Goal: Find specific page/section: Find specific page/section

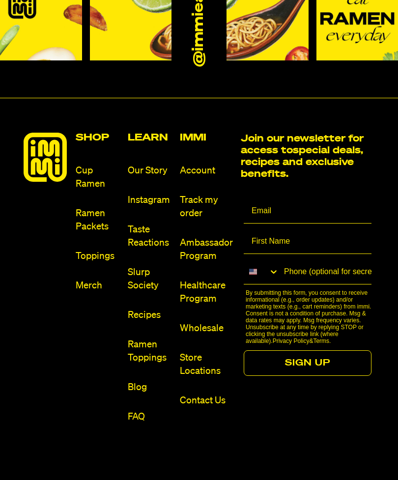
scroll to position [6979, 0]
click at [199, 353] on link "Store Locations" at bounding box center [206, 364] width 53 height 27
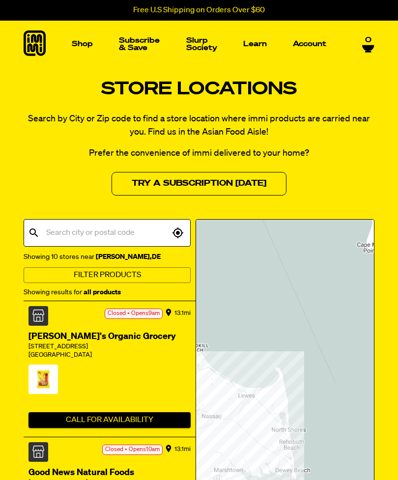
click at [62, 352] on div "[GEOGRAPHIC_DATA]" at bounding box center [109, 355] width 162 height 8
click at [88, 337] on div "[PERSON_NAME]'s Organic Grocery" at bounding box center [109, 336] width 162 height 12
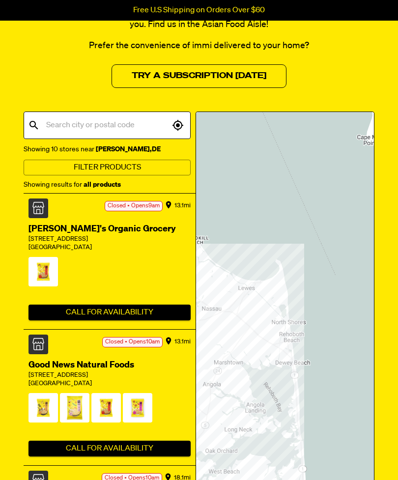
scroll to position [108, 0]
click at [285, 371] on div at bounding box center [285, 351] width 178 height 479
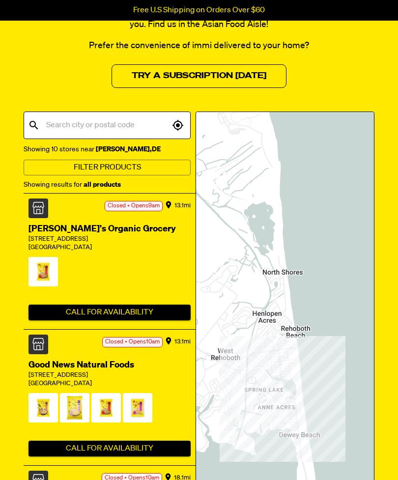
scroll to position [134, 0]
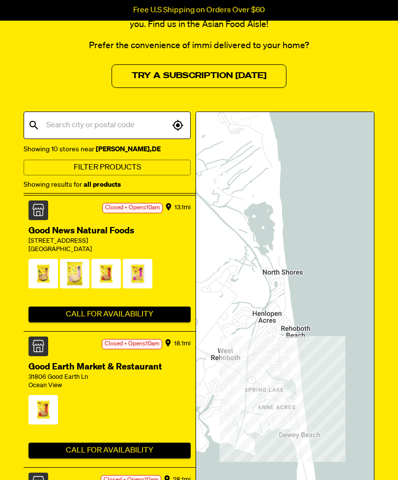
click at [291, 366] on div at bounding box center [285, 351] width 178 height 479
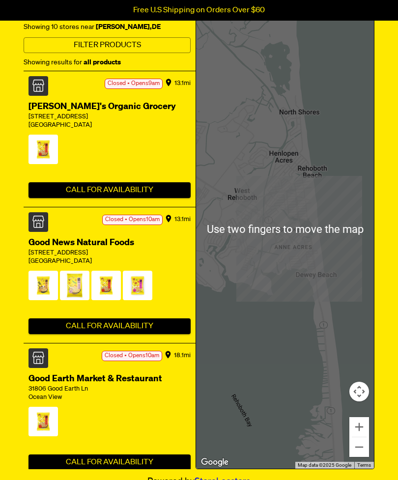
scroll to position [229, 0]
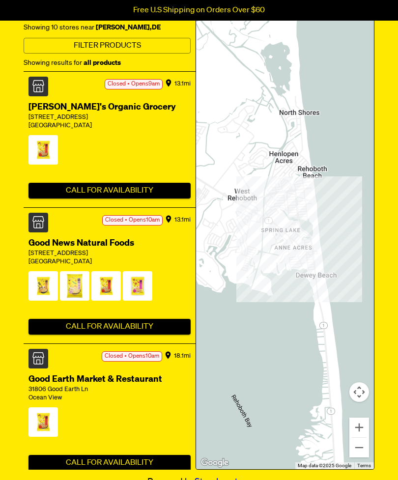
click at [139, 373] on div "Good Earth Market & Restaurant" at bounding box center [109, 379] width 162 height 12
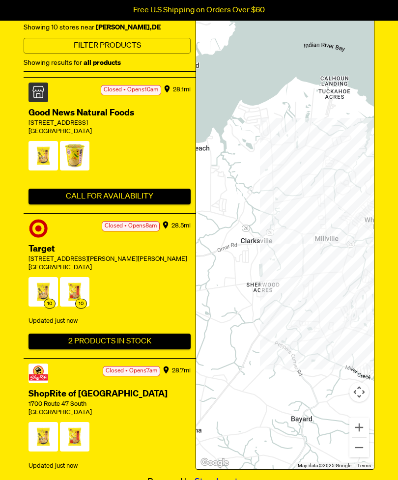
scroll to position [402, 0]
click at [148, 334] on button "2 Products In Stock" at bounding box center [109, 341] width 162 height 16
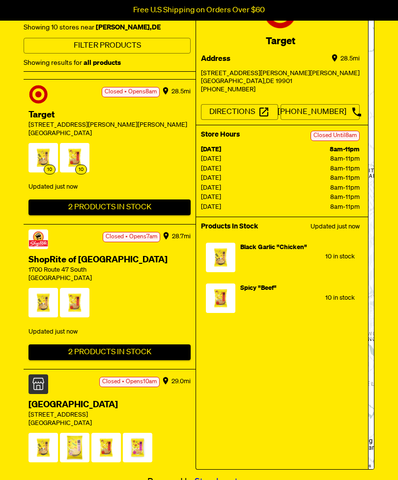
scroll to position [536, 0]
click at [55, 121] on div "[STREET_ADDRESS][PERSON_NAME][PERSON_NAME]" at bounding box center [109, 125] width 162 height 8
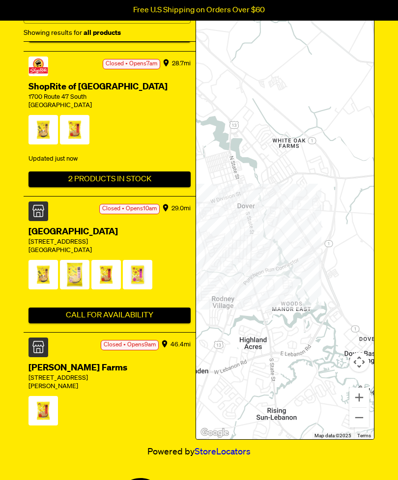
scroll to position [261, 0]
